Goal: Task Accomplishment & Management: Complete application form

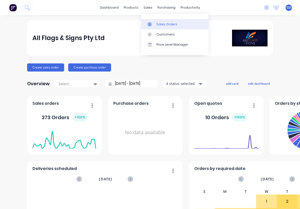
click at [160, 23] on div "Sales Orders" at bounding box center [167, 24] width 21 height 5
click at [159, 24] on div "Sales Orders" at bounding box center [167, 24] width 21 height 5
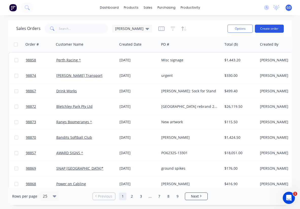
click at [267, 30] on button "Create order" at bounding box center [269, 29] width 29 height 8
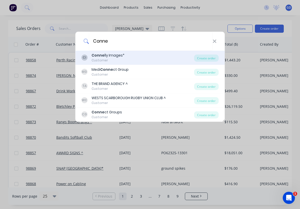
type input "Conne"
click at [110, 60] on div "Customer" at bounding box center [108, 60] width 33 height 5
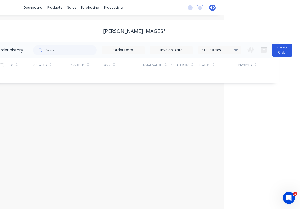
scroll to position [0, 77]
click at [278, 50] on button "Create Order" at bounding box center [283, 50] width 20 height 13
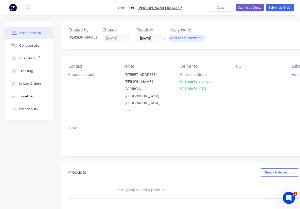
click at [182, 37] on button "Add team member" at bounding box center [186, 38] width 37 height 7
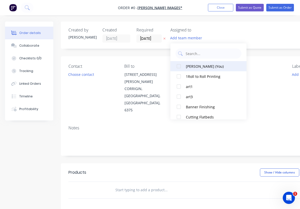
click at [181, 68] on div at bounding box center [179, 66] width 10 height 10
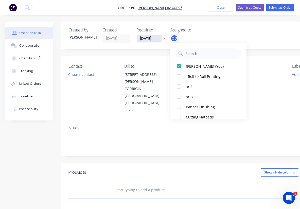
click at [147, 38] on div "Order details Collaborate Checklists 0/0 Tracking Linked Orders Timeline Profit…" at bounding box center [176, 175] width 353 height 307
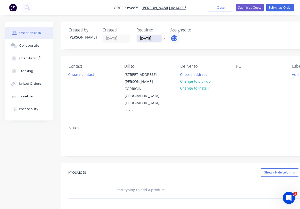
click at [147, 38] on input "[DATE]" at bounding box center [149, 39] width 25 height 8
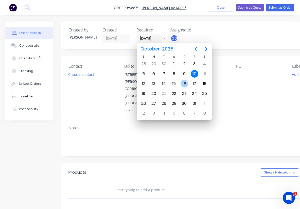
click at [186, 86] on div "16" at bounding box center [185, 84] width 8 height 8
type input "16/10/25"
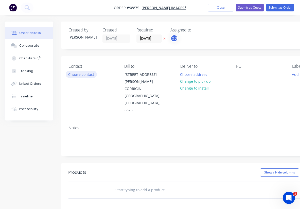
click at [75, 75] on button "Choose contact" at bounding box center [81, 74] width 31 height 7
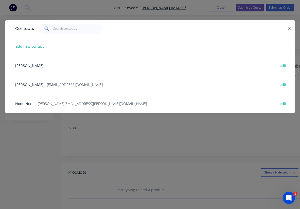
click at [38, 83] on span "Brett Connelly" at bounding box center [29, 84] width 28 height 5
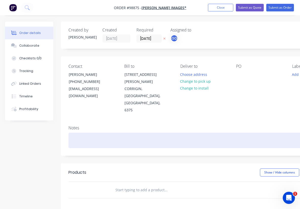
click at [79, 133] on div at bounding box center [205, 140] width 272 height 15
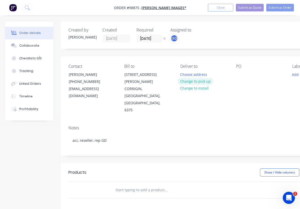
click at [194, 83] on button "Change to pick up" at bounding box center [196, 81] width 36 height 7
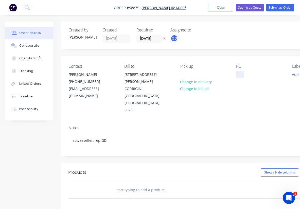
click at [239, 75] on div at bounding box center [240, 74] width 8 height 7
paste div
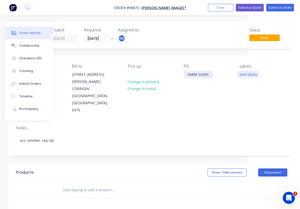
scroll to position [0, 53]
click at [251, 75] on button "Add labels" at bounding box center [248, 74] width 23 height 7
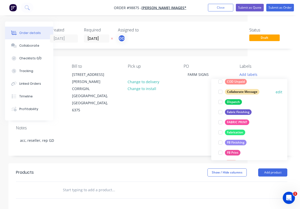
scroll to position [79, 0]
click at [239, 122] on div "FABRIC PRINT" at bounding box center [237, 122] width 24 height 6
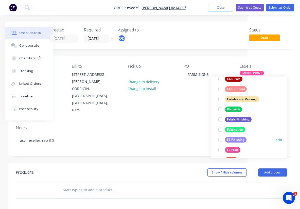
click at [239, 141] on div "FB Finishing" at bounding box center [236, 140] width 22 height 6
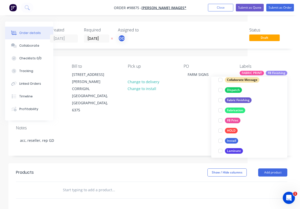
scroll to position [110, 0]
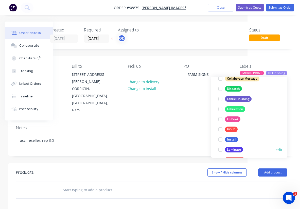
click at [235, 148] on div "Laminate" at bounding box center [234, 150] width 18 height 6
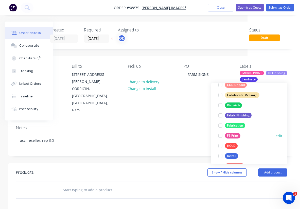
click at [235, 135] on div "FB Print" at bounding box center [232, 136] width 15 height 6
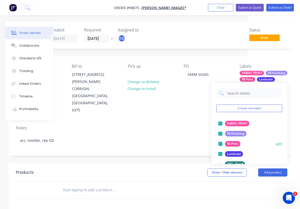
scroll to position [0, 0]
click at [220, 124] on div at bounding box center [221, 124] width 10 height 10
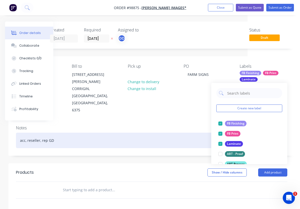
click at [190, 133] on div "acc, reseller, rep GD" at bounding box center [152, 140] width 272 height 15
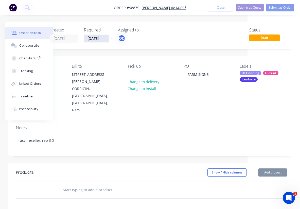
click at [95, 38] on input "16/10/25" at bounding box center [96, 39] width 25 height 8
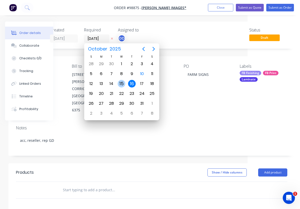
click at [123, 85] on div "15" at bounding box center [122, 84] width 8 height 8
type input "[DATE]"
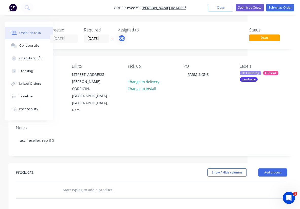
click at [89, 185] on input "text" at bounding box center [114, 190] width 102 height 10
paste input "5 X 1200x800 3mm acm, UV Gloss Laminate"
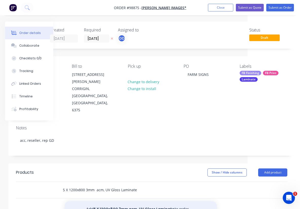
type input "5 X 1200x800 3mm acm, UV Gloss Laminate"
click at [135, 201] on button "Add 5 X 1200x800 3mm acm, UV Gloss Laminate to order" at bounding box center [141, 209] width 152 height 16
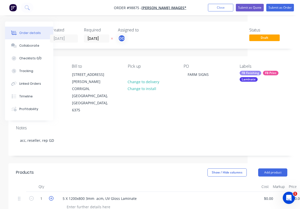
click at [52, 196] on icon "button" at bounding box center [51, 198] width 5 height 5
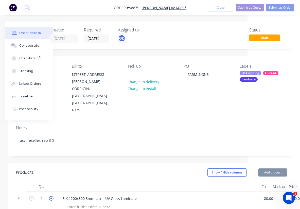
click at [52, 196] on icon "button" at bounding box center [51, 198] width 5 height 5
type input "5"
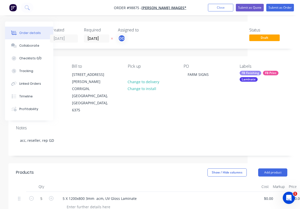
click at [78, 182] on div at bounding box center [158, 187] width 203 height 10
click at [70, 195] on div "5 X 1200x800 3mm acm, UV Gloss Laminate" at bounding box center [100, 198] width 82 height 7
click at [71, 192] on div "1200x800 3mm acm, UV Gloss Laminate" at bounding box center [158, 203] width 203 height 23
click at [71, 203] on div at bounding box center [89, 206] width 52 height 7
paste div
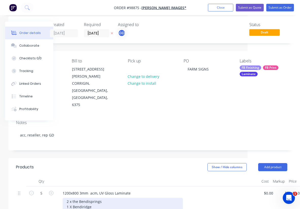
scroll to position [8, 53]
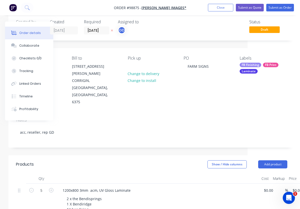
click at [174, 195] on div "2 x the Bendisprings 1 X Bendiridge 1X bendiring 1 x Springridge Farms with Bra…" at bounding box center [160, 206] width 195 height 23
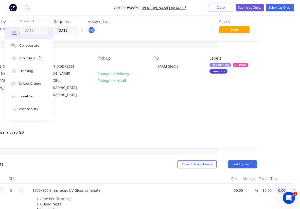
click at [285, 187] on input "0.00" at bounding box center [283, 190] width 10 height 7
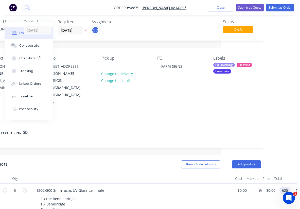
type input "625"
type input "$125.00"
type input "$625.00"
click at [148, 174] on div at bounding box center [131, 179] width 203 height 10
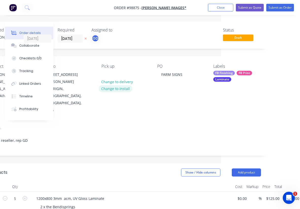
scroll to position [0, 0]
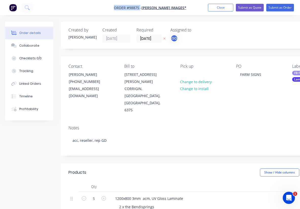
drag, startPoint x: 116, startPoint y: 6, endPoint x: 145, endPoint y: 6, distance: 29.0
click at [145, 6] on nav "Order #98875 - Connelly Images* Add product Close Submit as Quote Submit as Ord…" at bounding box center [150, 7] width 300 height 15
copy span "Order #98875"
click at [221, 8] on button "Close" at bounding box center [220, 8] width 25 height 8
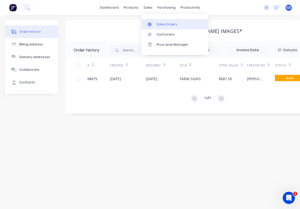
click at [159, 23] on div "Sales Orders" at bounding box center [167, 24] width 21 height 5
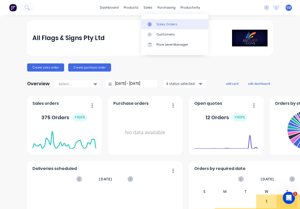
click at [159, 25] on div "Sales Orders" at bounding box center [167, 24] width 21 height 5
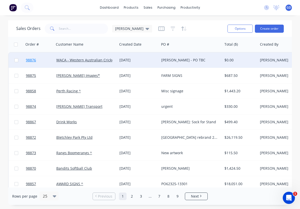
click at [31, 60] on span "98876" at bounding box center [31, 60] width 10 height 5
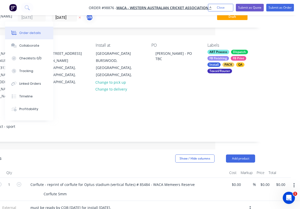
scroll to position [21, 85]
